Goal: Information Seeking & Learning: Learn about a topic

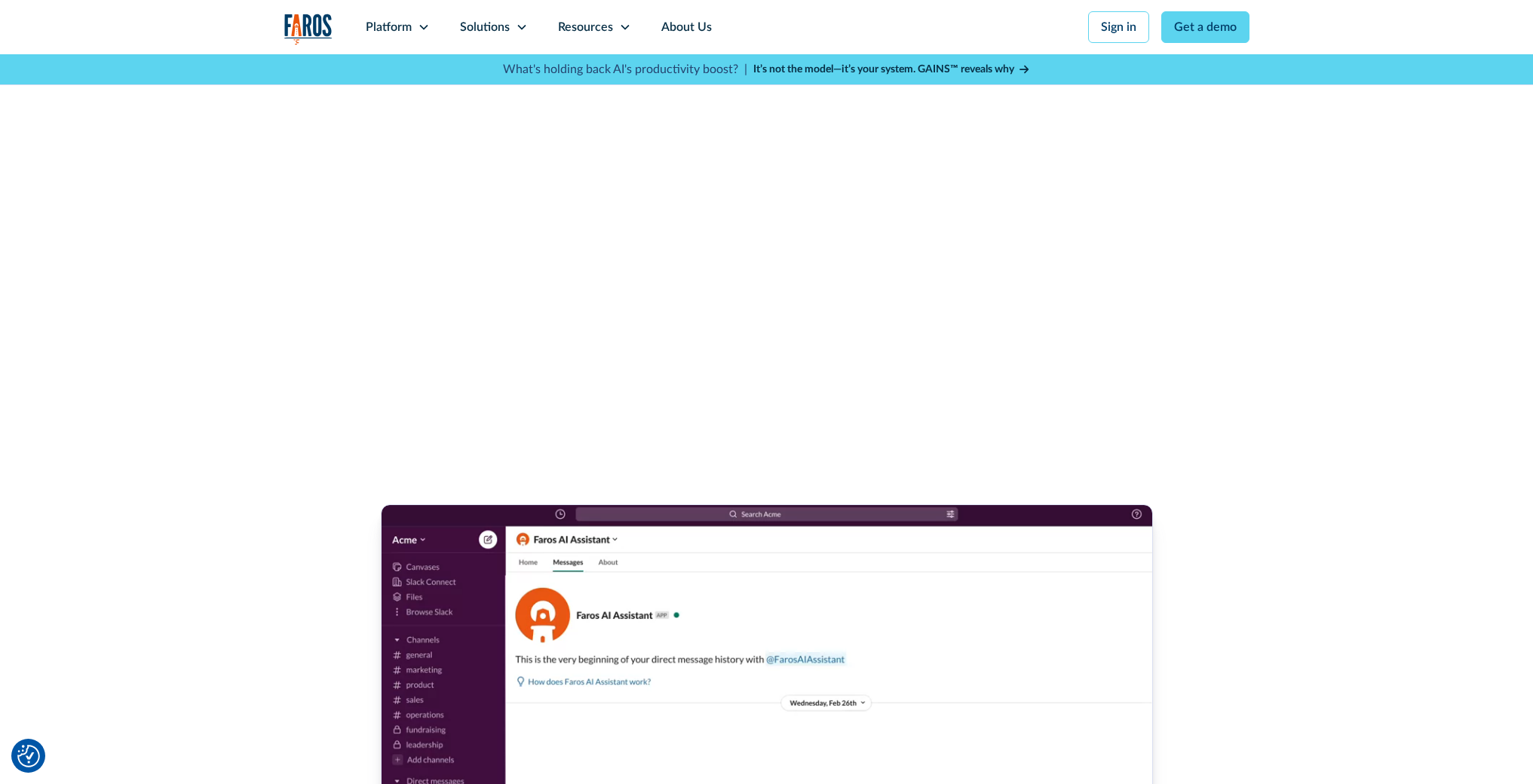
click at [610, 26] on div "Resources" at bounding box center [585, 27] width 55 height 18
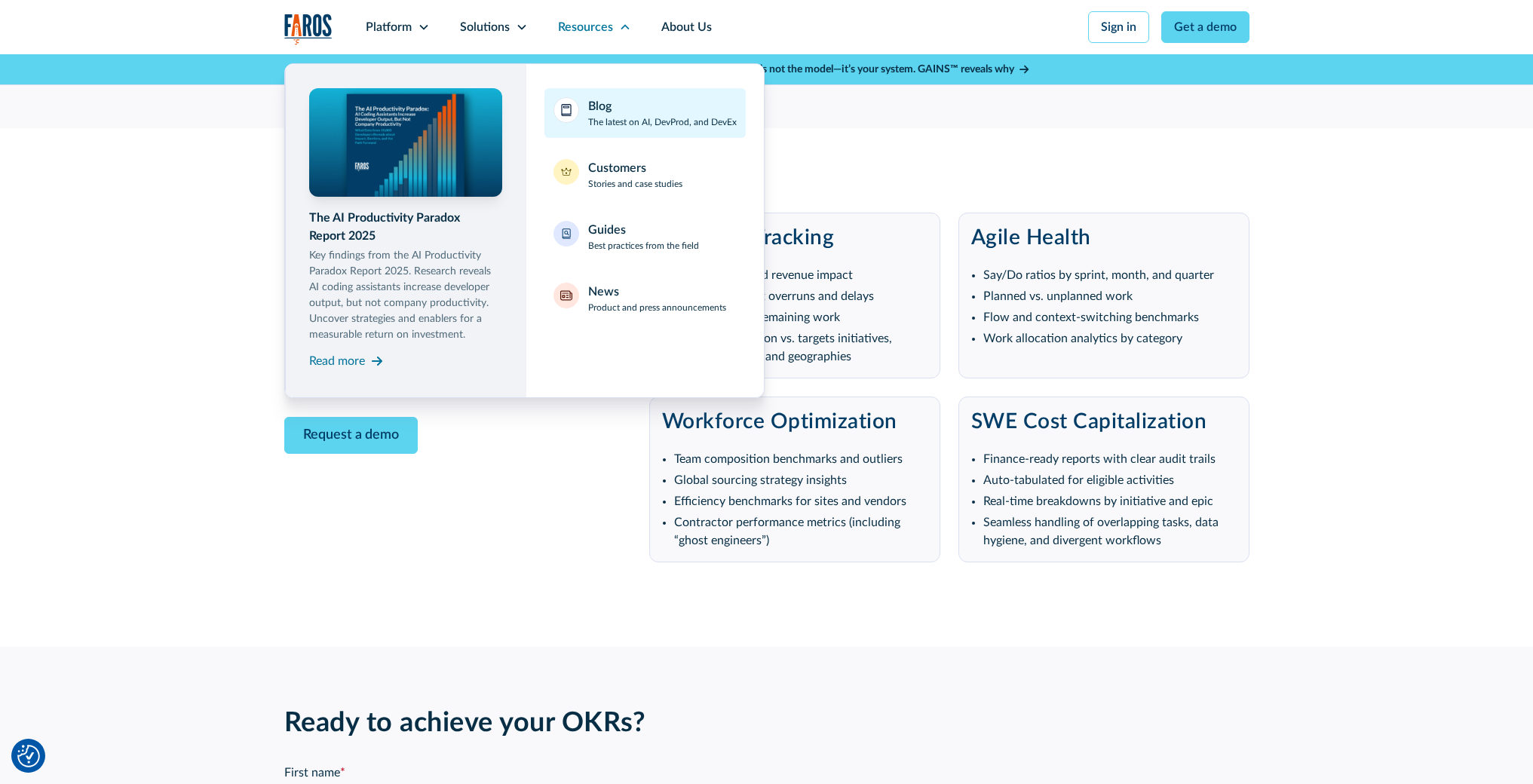
click at [616, 123] on p "The latest on AI, DevProd, and DevEx" at bounding box center [662, 123] width 149 height 14
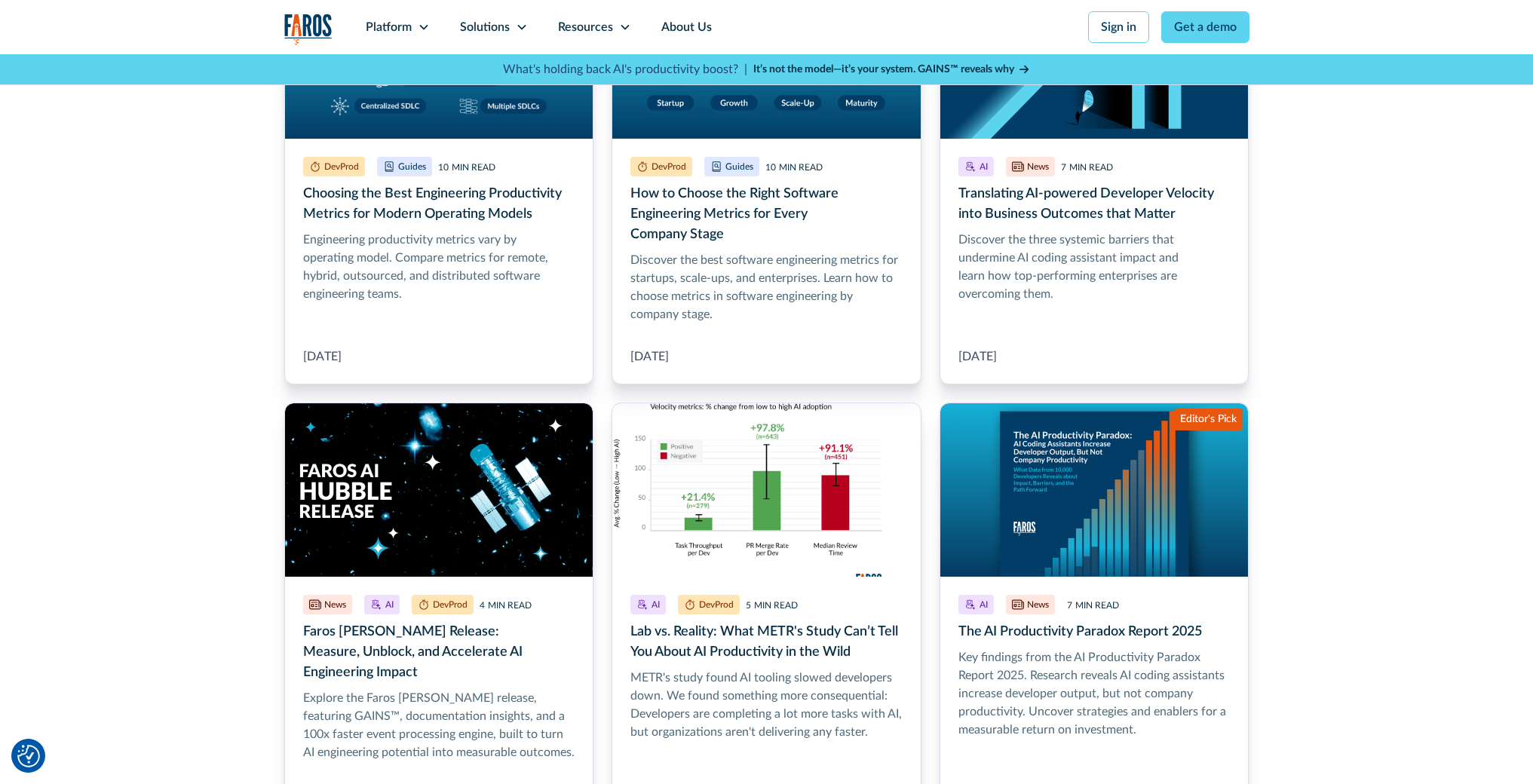
scroll to position [1040, 0]
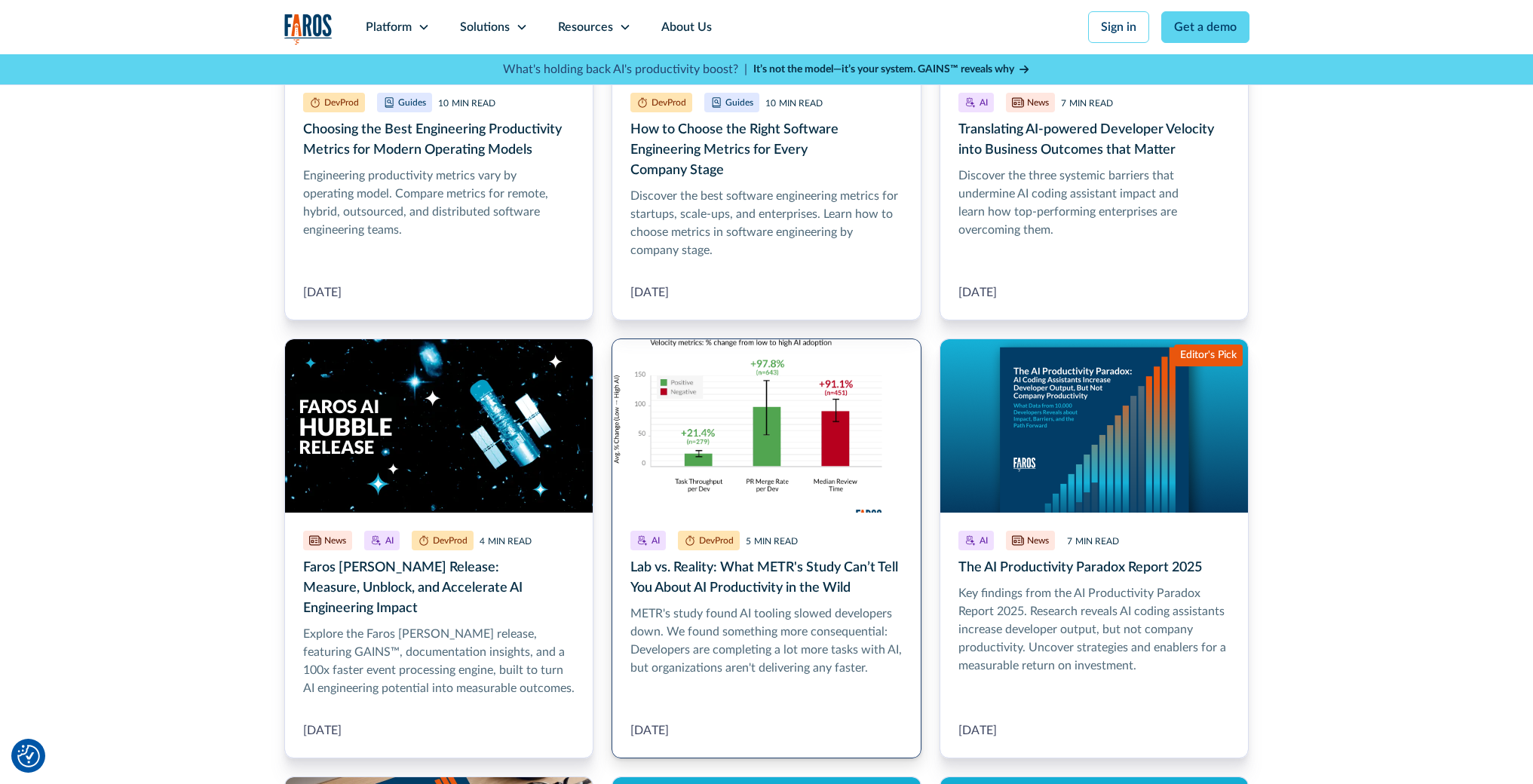
click at [815, 473] on link "Lab vs. Reality: What METR's Study Can’t Tell You About AI Productivity in the …" at bounding box center [766, 548] width 310 height 420
